Goal: Check status: Check status

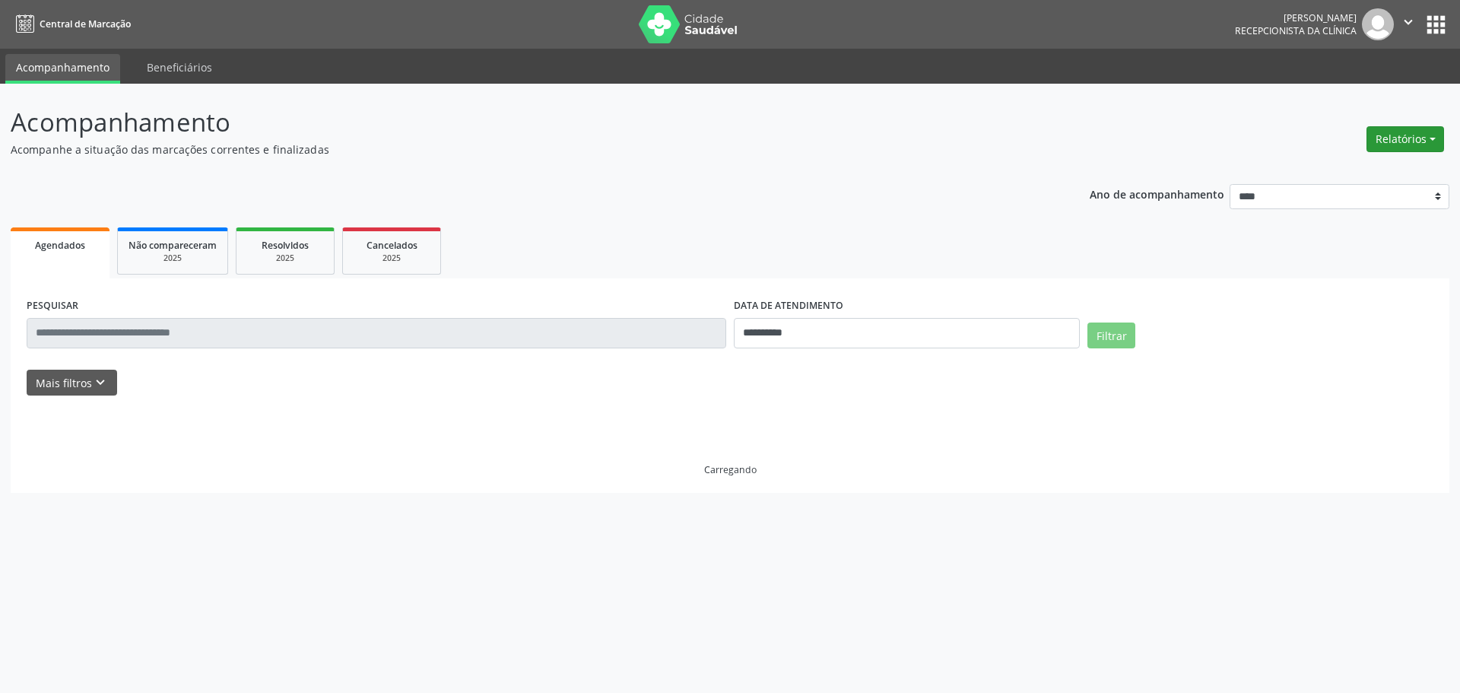
click at [1409, 144] on button "Relatórios" at bounding box center [1405, 139] width 78 height 26
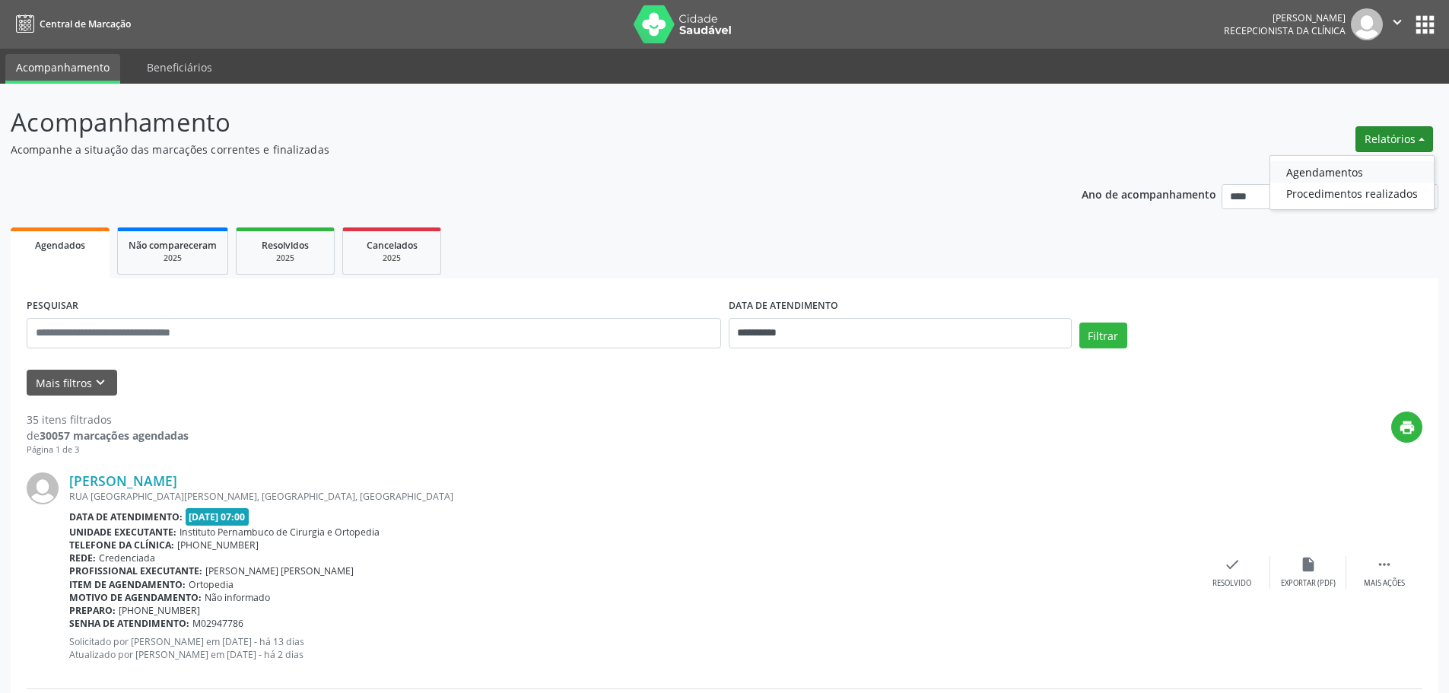
click at [1315, 169] on link "Agendamentos" at bounding box center [1351, 171] width 163 height 21
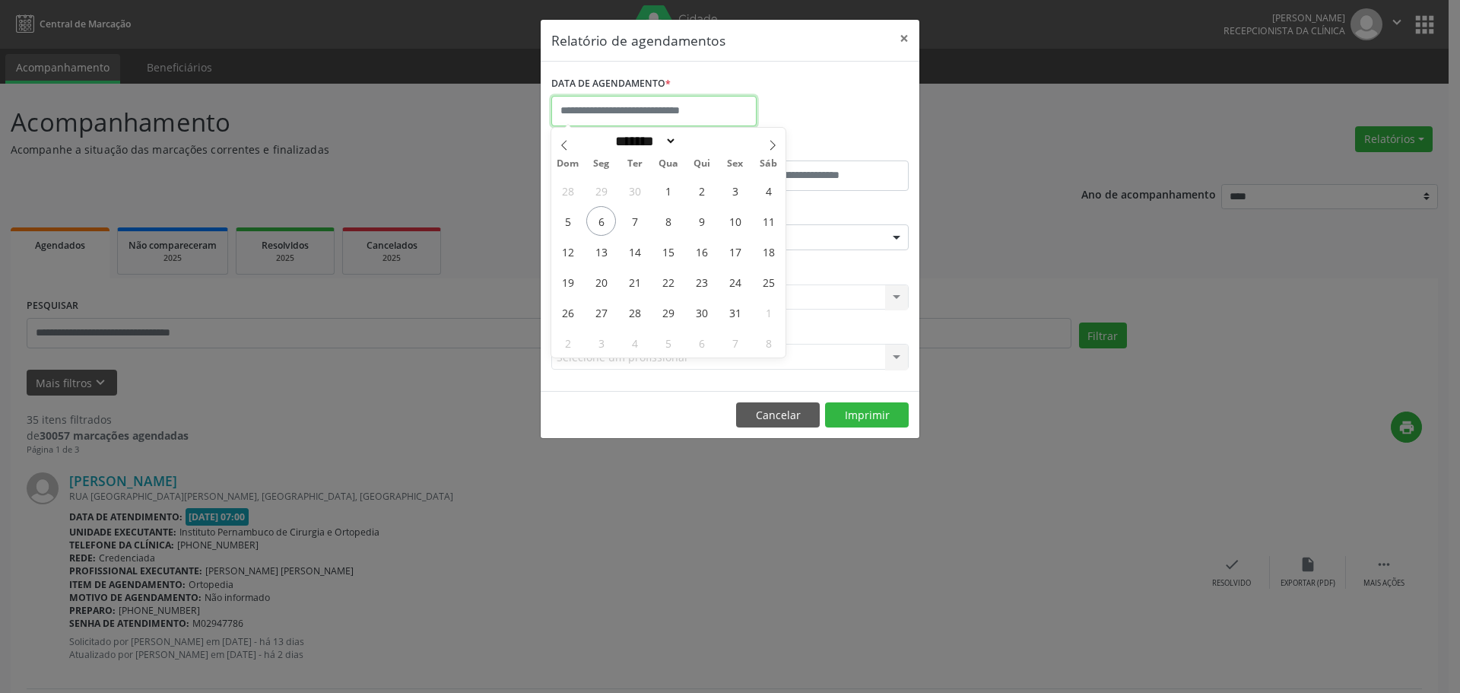
click at [685, 111] on input "text" at bounding box center [653, 111] width 205 height 30
click at [610, 229] on span "6" at bounding box center [601, 221] width 30 height 30
type input "**********"
click at [610, 229] on span "6" at bounding box center [601, 221] width 30 height 30
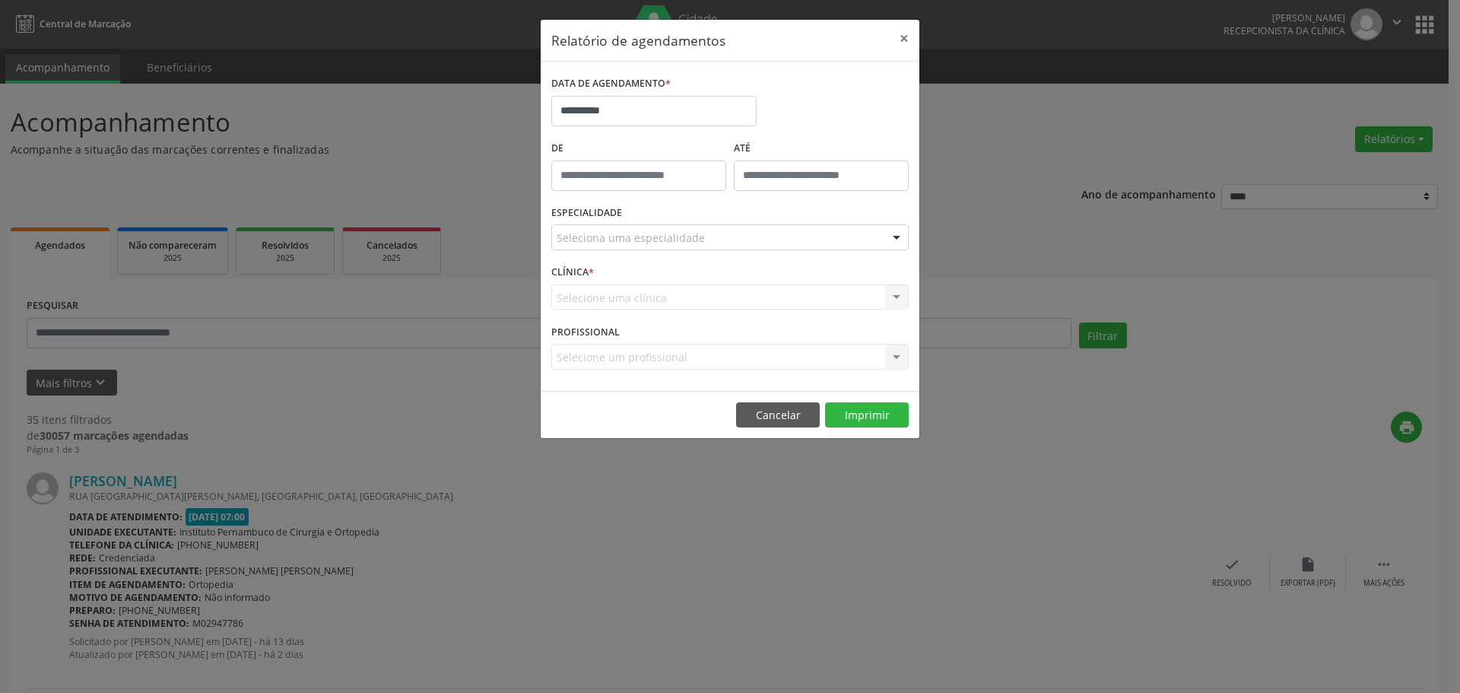
click at [671, 247] on div "Seleciona uma especialidade" at bounding box center [729, 237] width 357 height 26
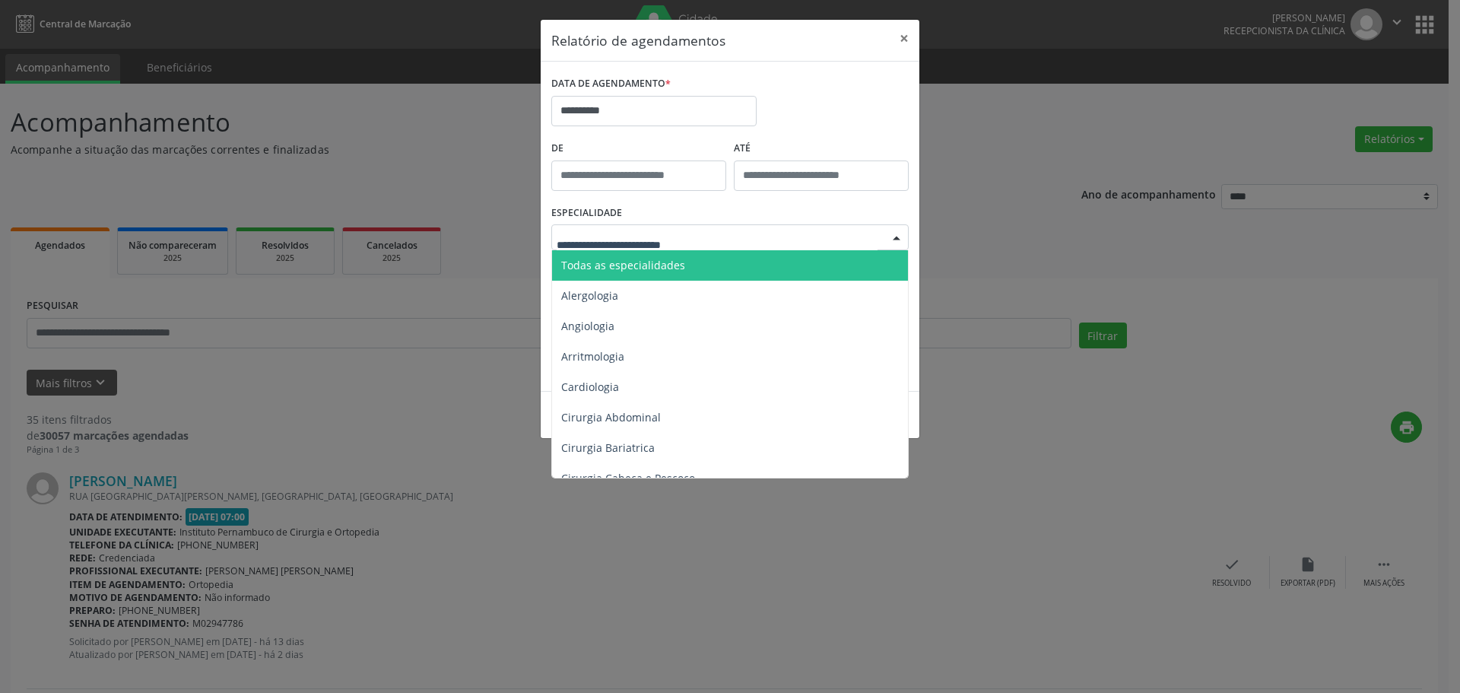
click at [686, 265] on span "Todas as especialidades" at bounding box center [731, 265] width 358 height 30
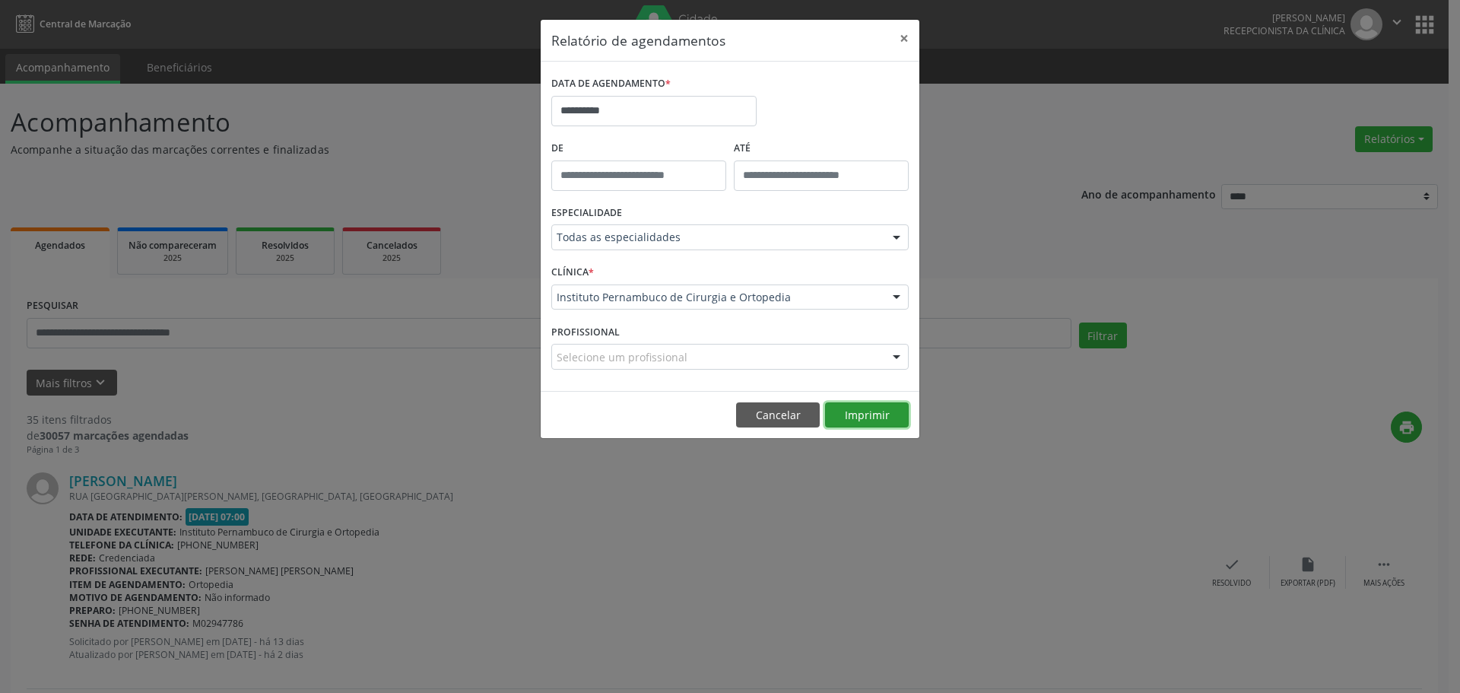
click at [880, 409] on button "Imprimir" at bounding box center [867, 415] width 84 height 26
